Goal: Navigation & Orientation: Find specific page/section

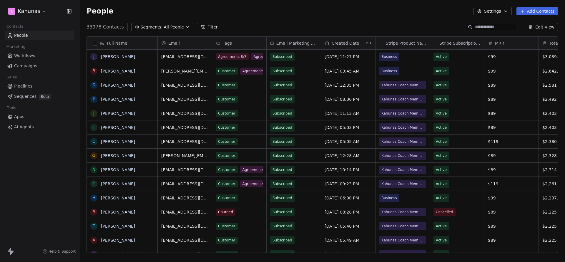
scroll to position [231, 485]
click at [39, 15] on html "K Kahunas Contacts People Marketing Workflows Campaigns Sales Pipelines Sequenc…" at bounding box center [282, 131] width 565 height 262
click at [39, 68] on link "Campaigns" at bounding box center [40, 66] width 70 height 10
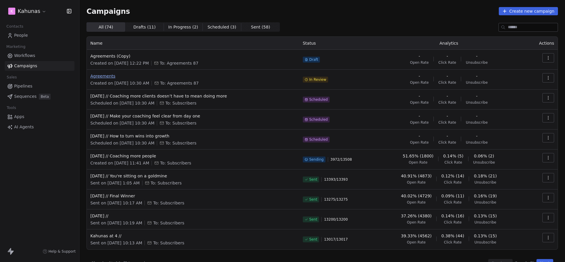
click at [105, 74] on span "Agreements" at bounding box center [192, 76] width 205 height 6
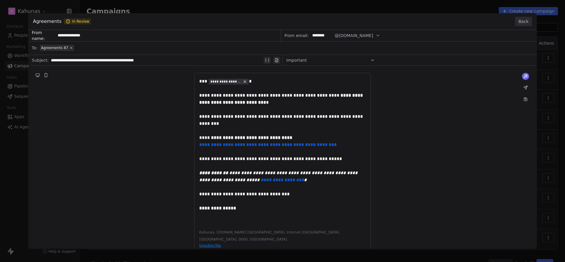
click at [528, 21] on button "Back" at bounding box center [523, 21] width 17 height 9
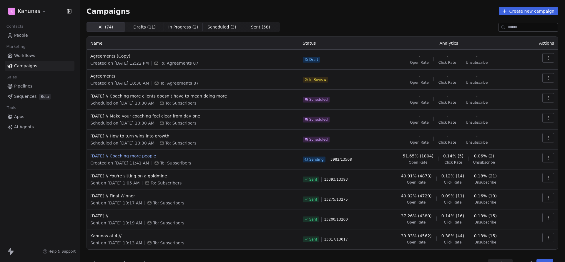
click at [148, 154] on span "[DATE] // Coaching more people" at bounding box center [192, 156] width 205 height 6
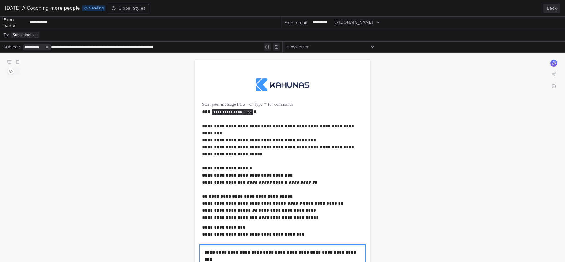
click at [552, 10] on button "Back" at bounding box center [551, 8] width 17 height 9
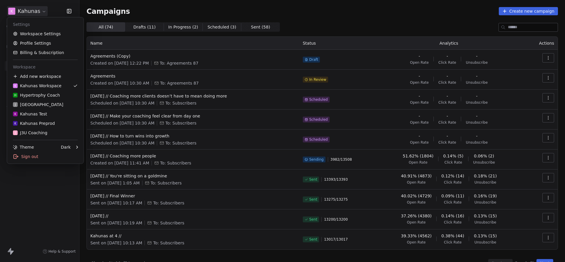
click at [32, 14] on html "K Kahunas Contacts People Marketing Workflows Campaigns Sales Pipelines Sequenc…" at bounding box center [282, 131] width 565 height 262
click at [53, 36] on link "Workspace Settings" at bounding box center [45, 33] width 72 height 9
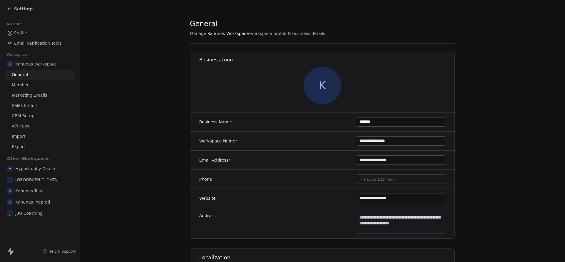
click at [32, 93] on span "Marketing Emails" at bounding box center [29, 95] width 35 height 6
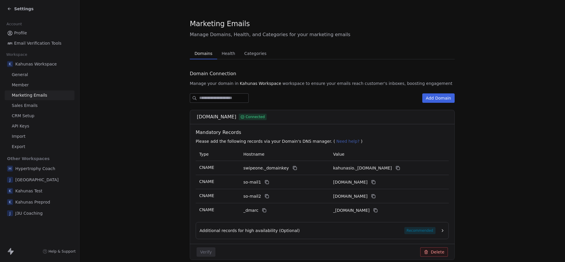
click at [220, 52] on span "Health" at bounding box center [228, 53] width 18 height 8
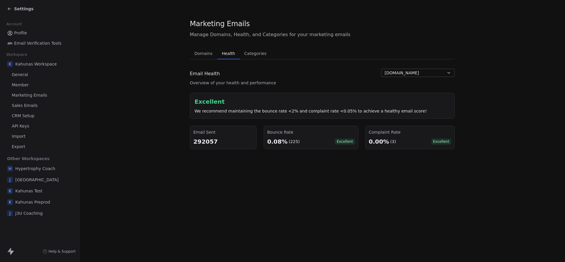
click at [397, 77] on button "[DOMAIN_NAME]" at bounding box center [418, 73] width 74 height 8
click at [336, 84] on html "Settings Account Profile Email Verification Tools Workspace K Kahunas Workspace…" at bounding box center [282, 131] width 565 height 262
click at [14, 8] on div "Settings" at bounding box center [20, 9] width 26 height 6
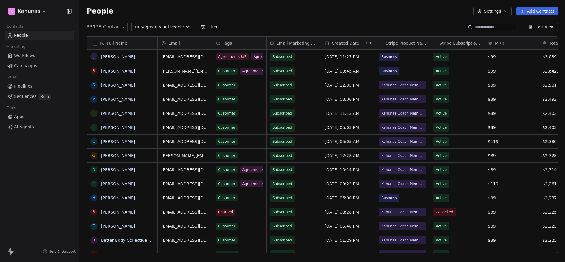
scroll to position [231, 485]
click at [31, 57] on span "Workflows" at bounding box center [24, 56] width 21 height 6
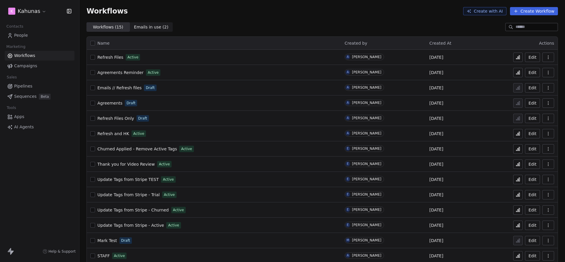
click at [120, 76] on div "Agreements Reminder Active" at bounding box center [213, 73] width 247 height 8
click at [123, 73] on span "Agreements Reminder" at bounding box center [120, 72] width 46 height 5
click at [109, 133] on span "Refresh and HK" at bounding box center [113, 133] width 32 height 5
click at [125, 166] on span "Thank you for Video Review" at bounding box center [125, 164] width 57 height 5
